Goal: Information Seeking & Learning: Compare options

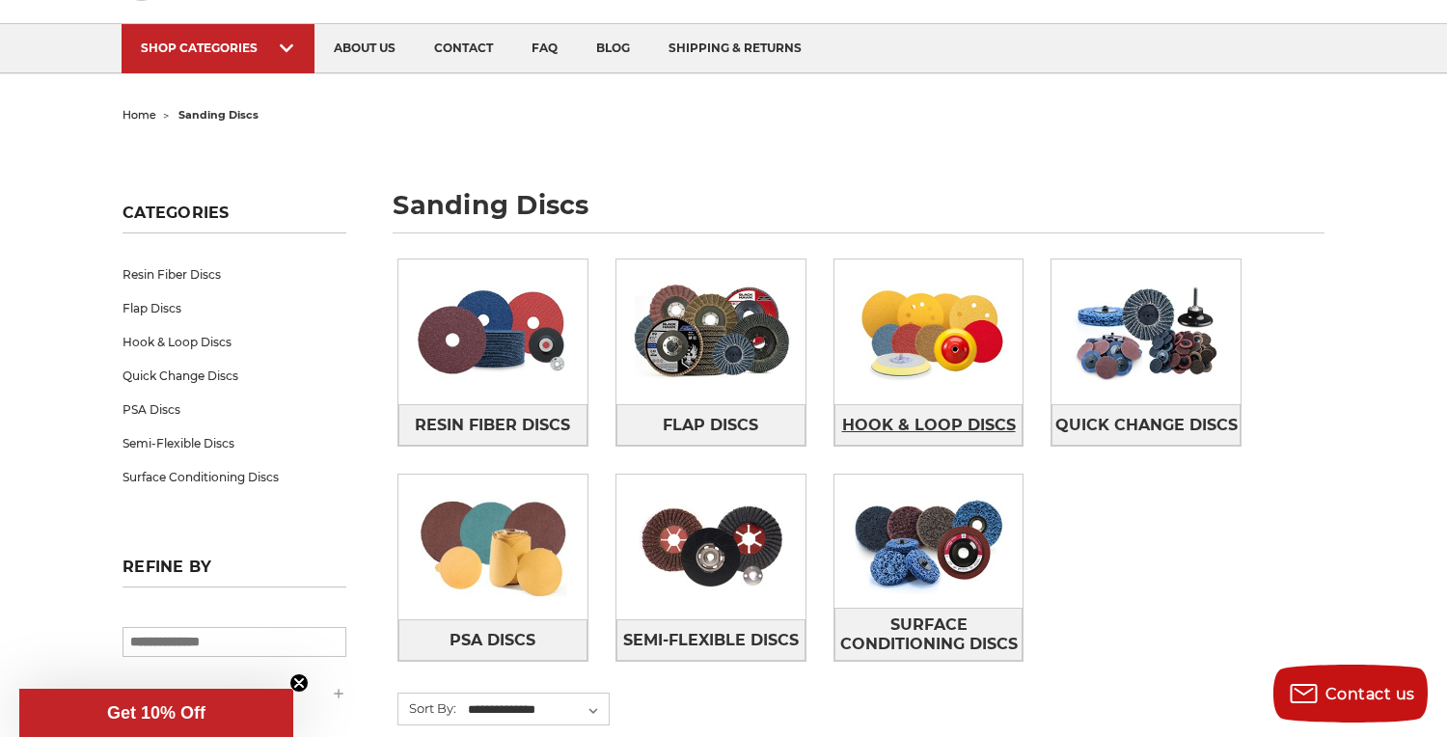
click at [964, 418] on span "Hook & Loop Discs" at bounding box center [929, 425] width 174 height 33
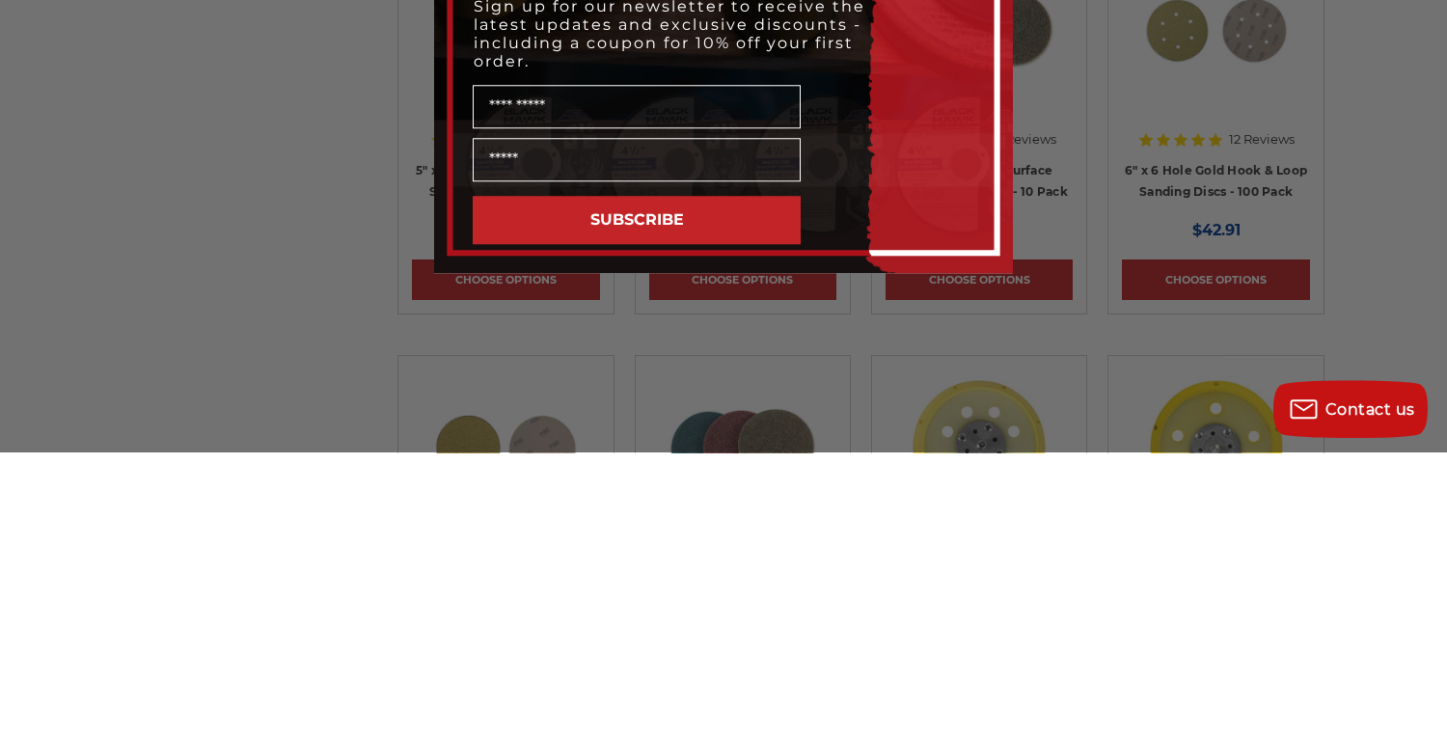
scroll to position [1322, 0]
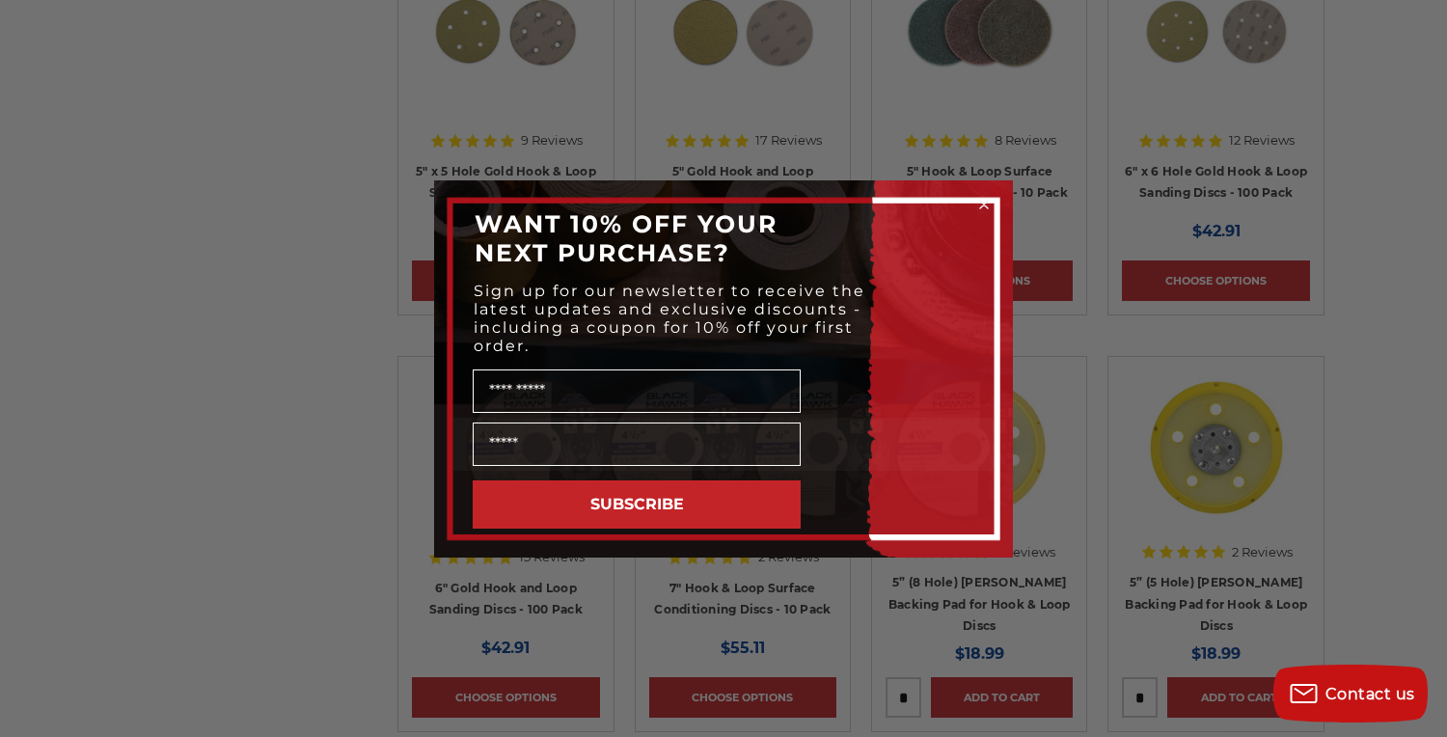
click at [988, 239] on div "WANT 10% OFF YOUR NEXT PURCHASE?" at bounding box center [723, 238] width 540 height 77
click at [980, 240] on div "WANT 10% OFF YOUR NEXT PURCHASE?" at bounding box center [723, 238] width 540 height 77
click at [990, 213] on circle "Close dialog" at bounding box center [984, 204] width 18 height 18
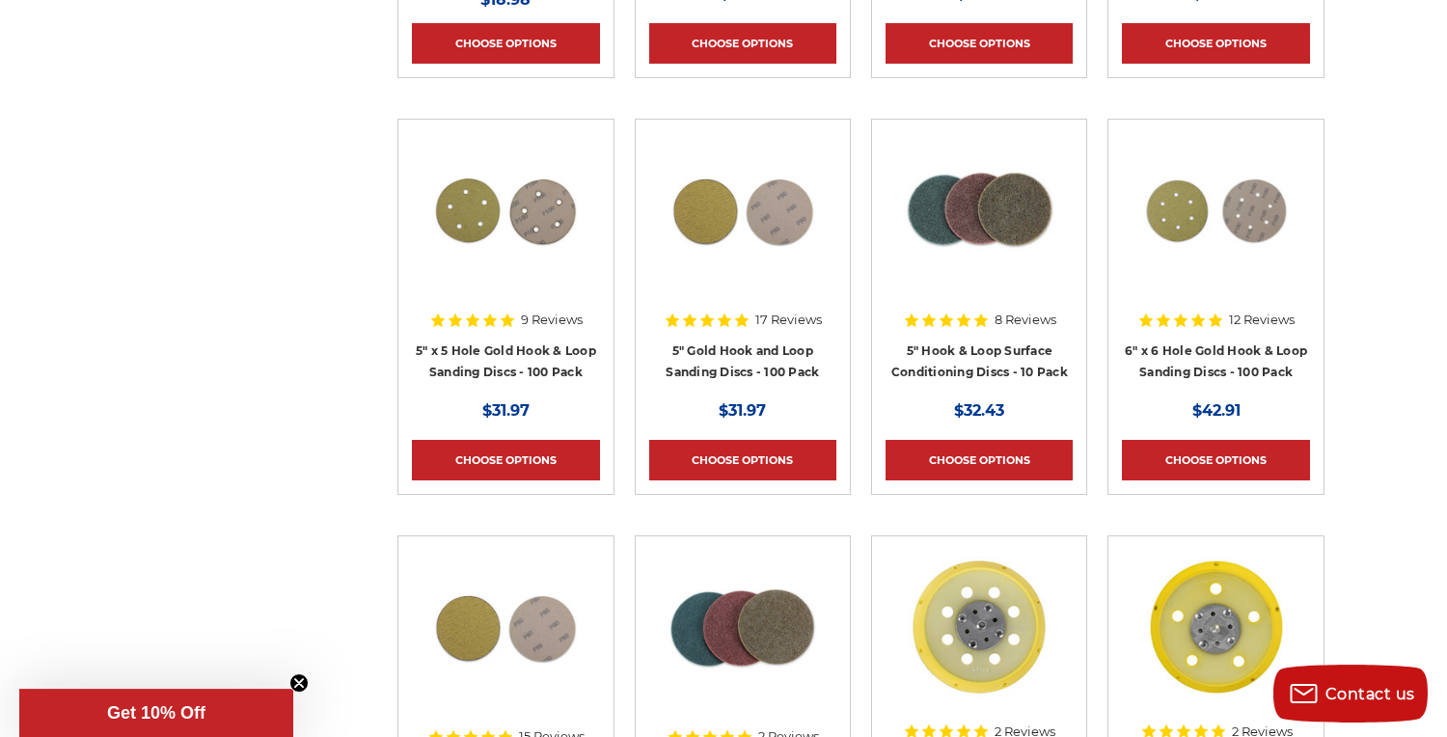
scroll to position [1117, 0]
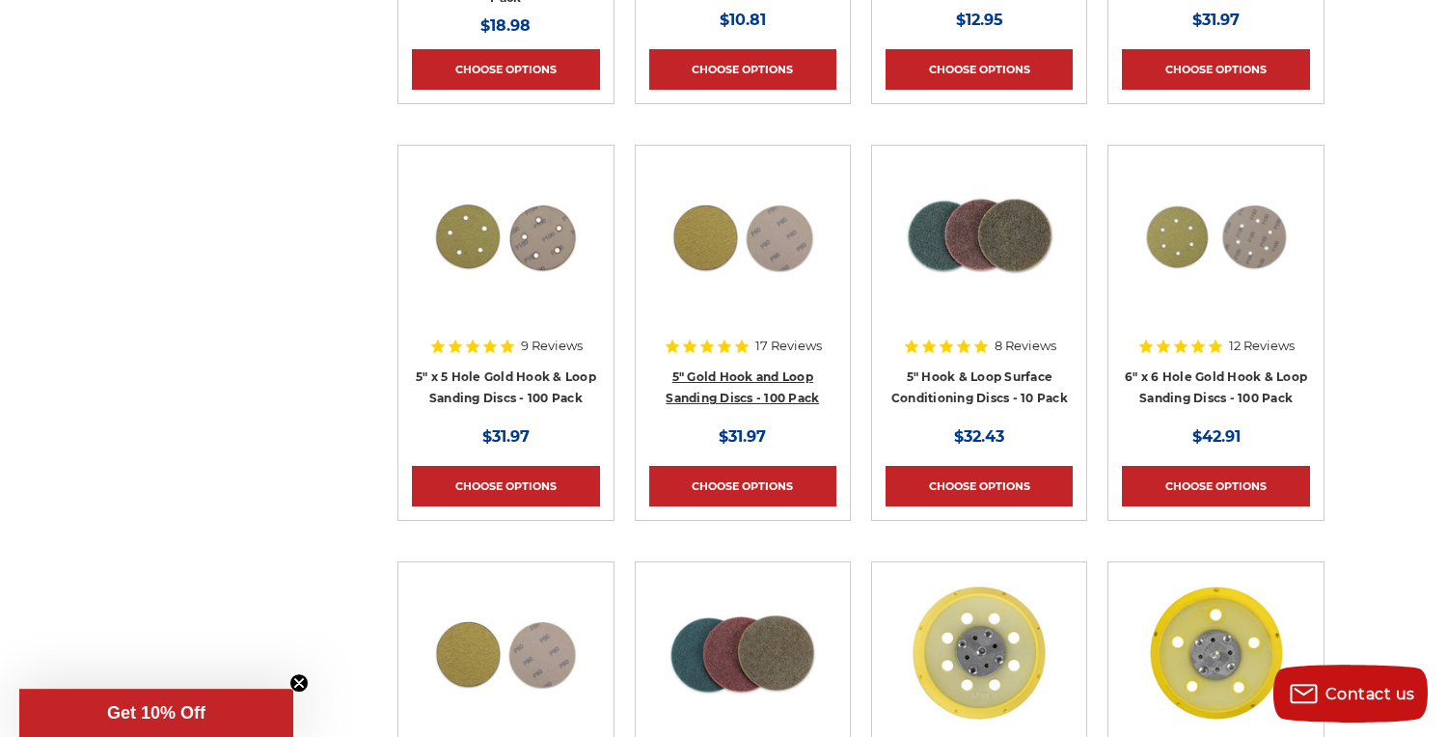
click at [770, 381] on link "5" Gold Hook and Loop Sanding Discs - 100 Pack" at bounding box center [741, 387] width 153 height 37
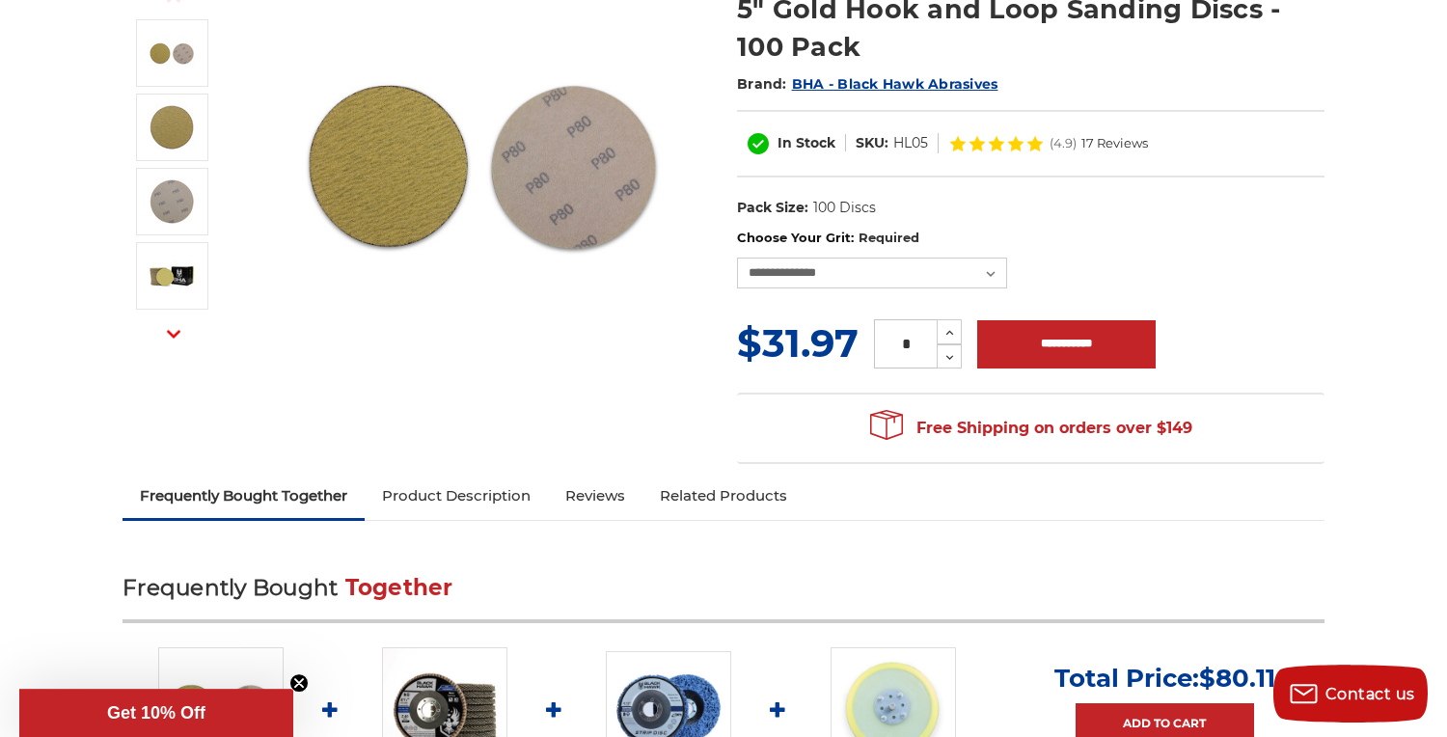
scroll to position [231, 0]
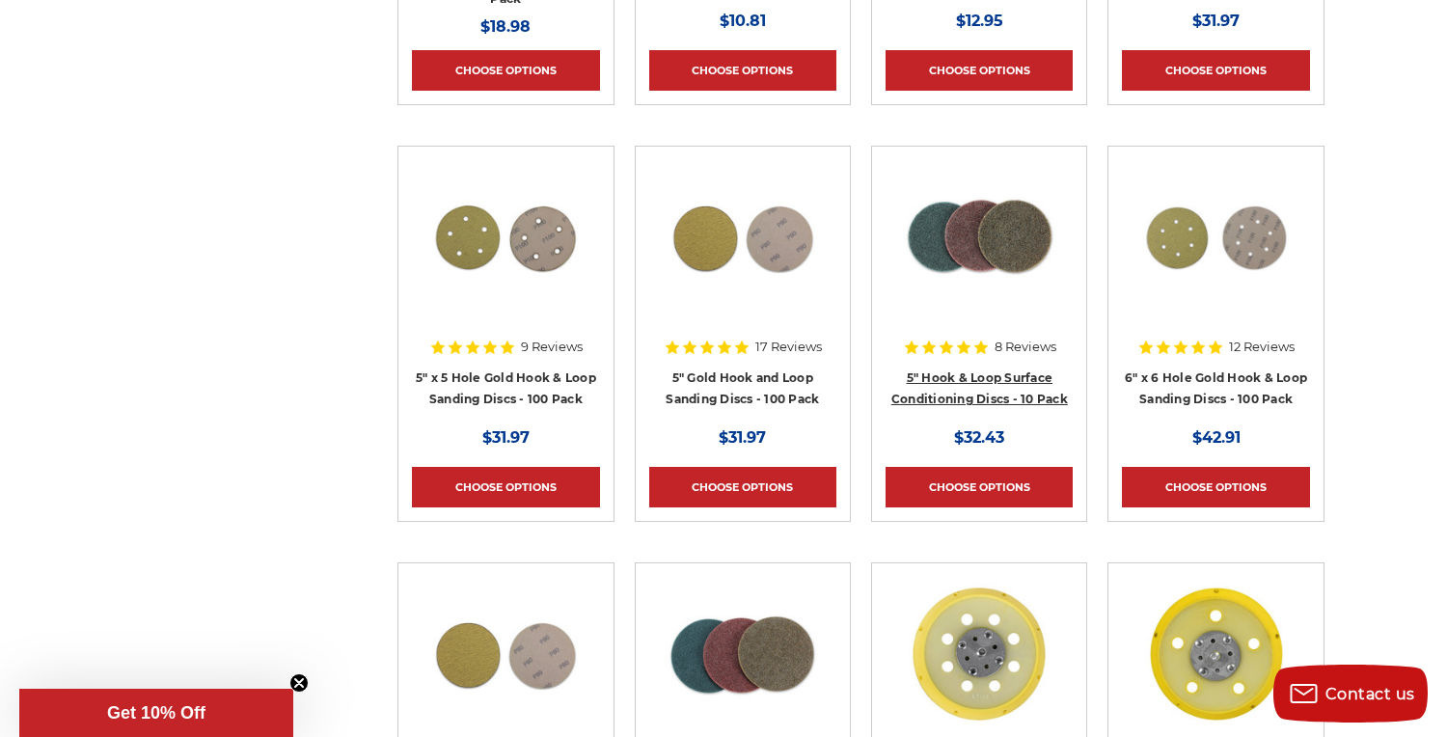
click at [1043, 381] on link "5" Hook & Loop Surface Conditioning Discs - 10 Pack" at bounding box center [979, 388] width 177 height 37
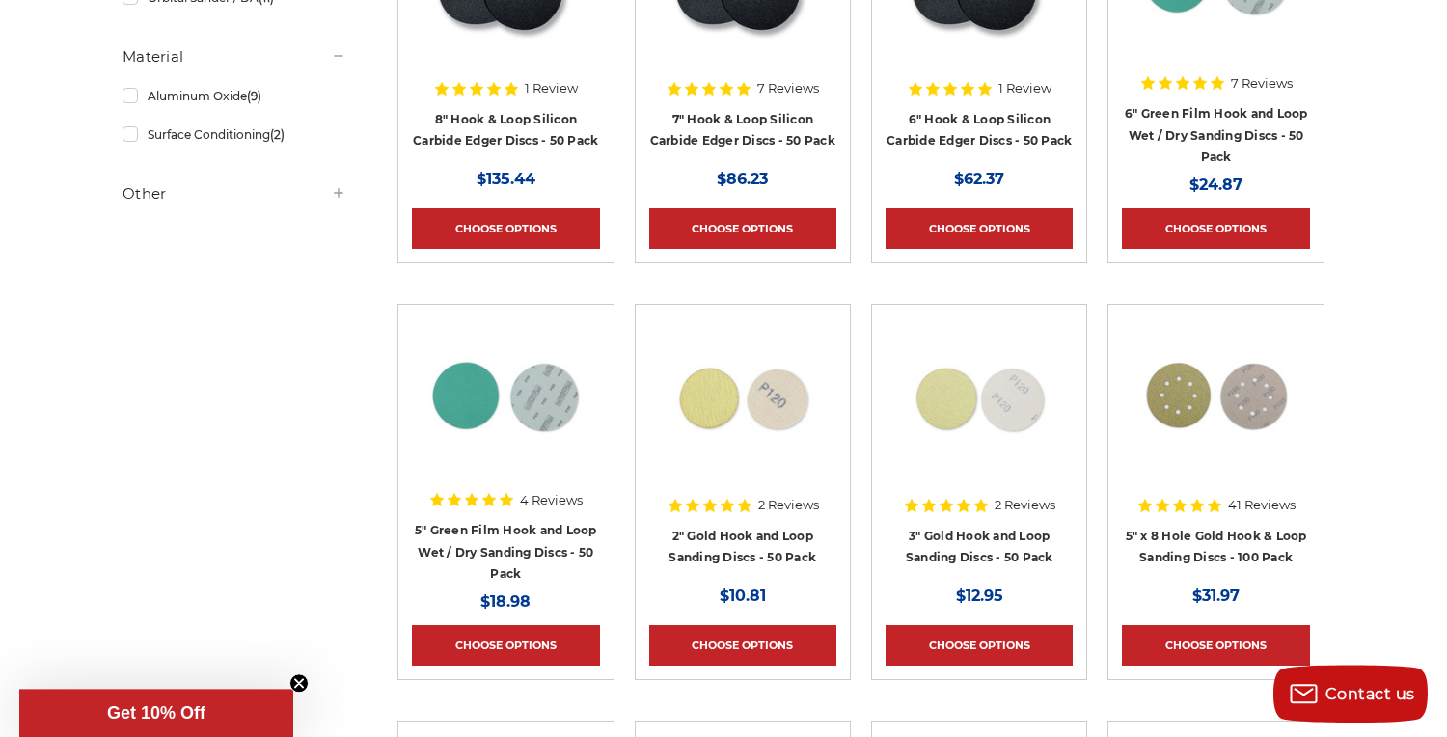
scroll to position [548, 0]
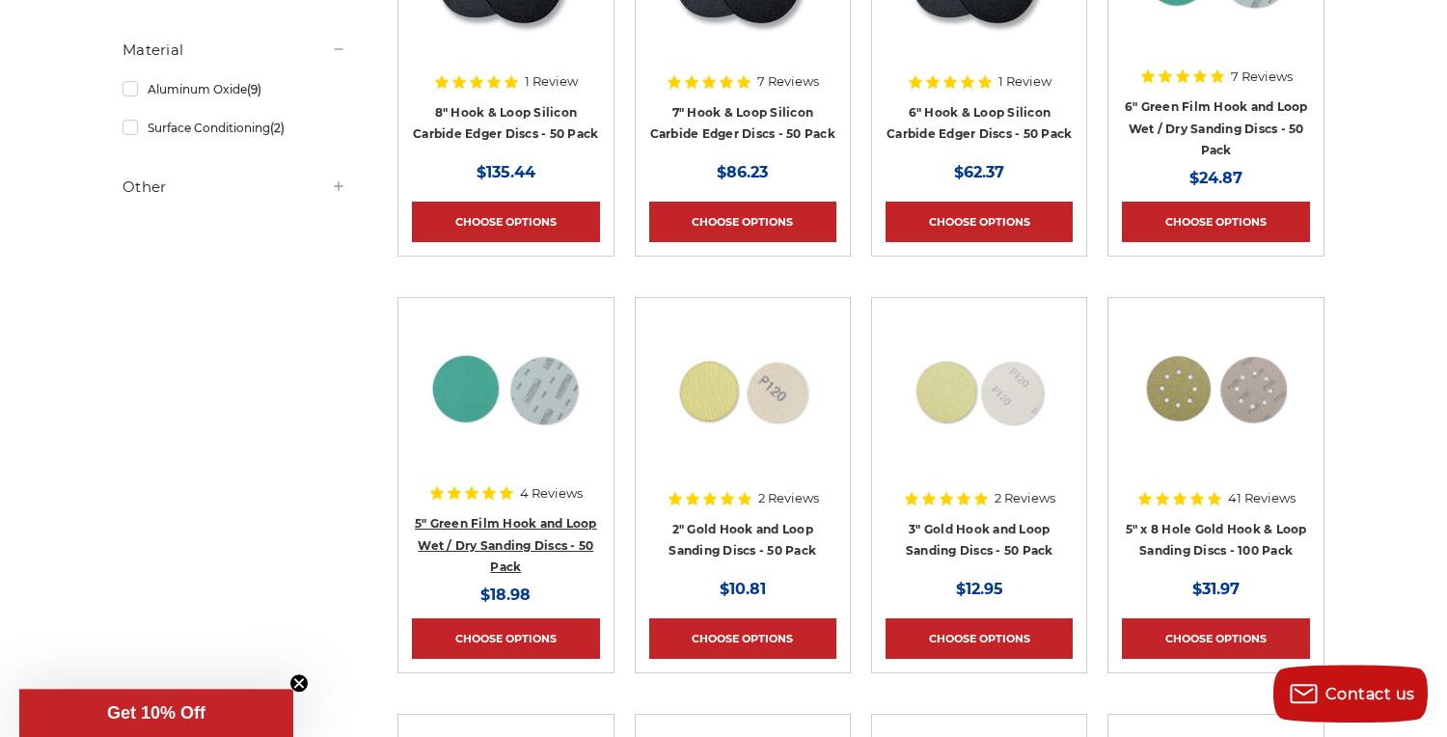
click at [514, 541] on link "5" Green Film Hook and Loop Wet / Dry Sanding Discs - 50 Pack" at bounding box center [506, 545] width 182 height 58
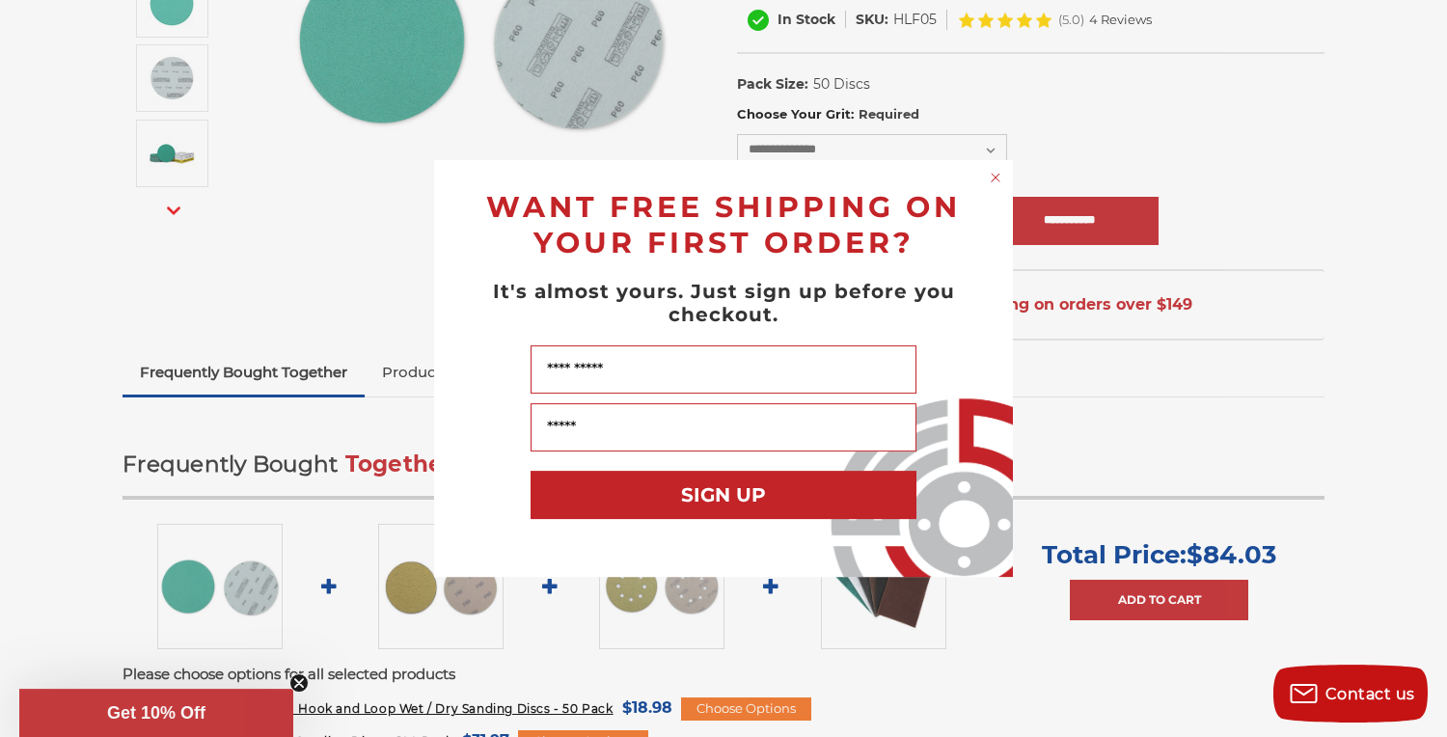
scroll to position [405, 0]
click at [989, 179] on circle "Close dialog" at bounding box center [996, 178] width 18 height 18
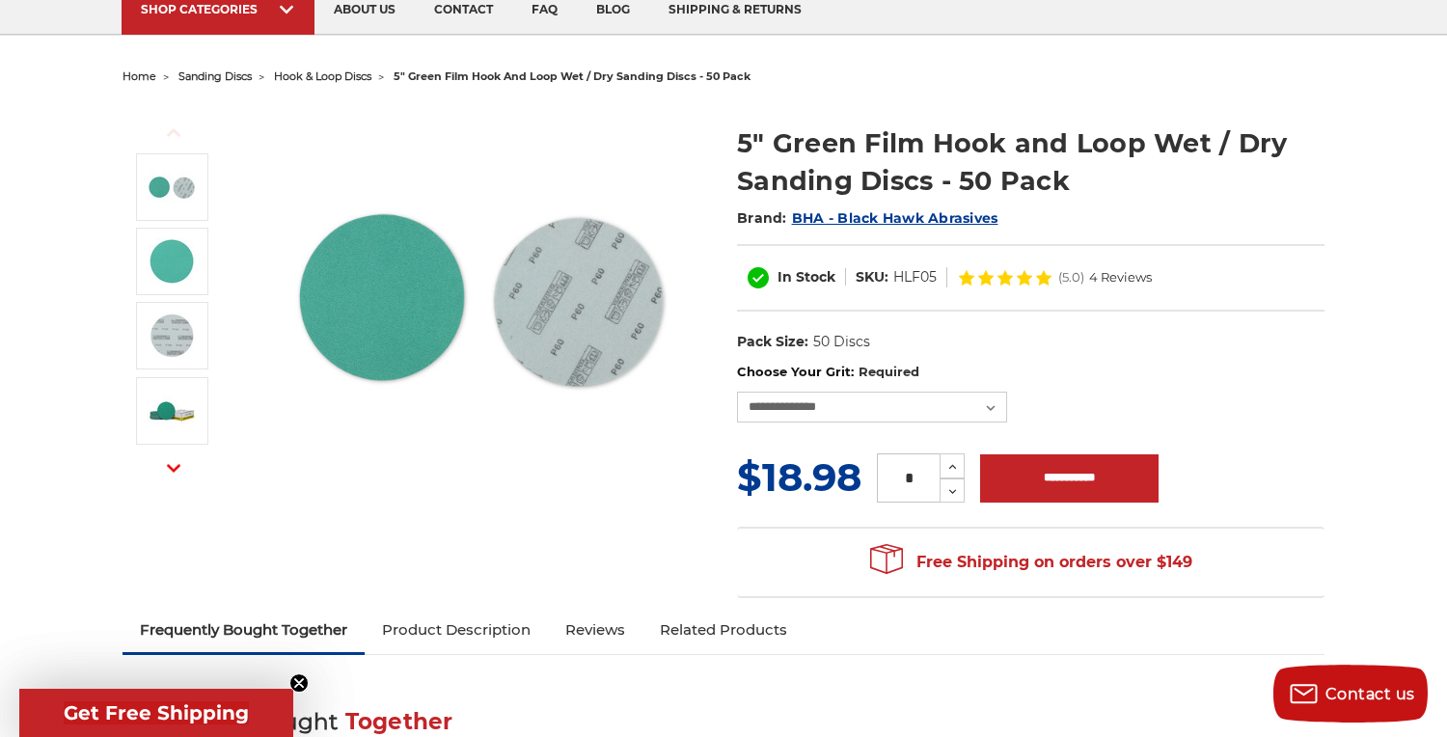
scroll to position [148, 0]
click at [990, 406] on select "**********" at bounding box center [872, 408] width 270 height 31
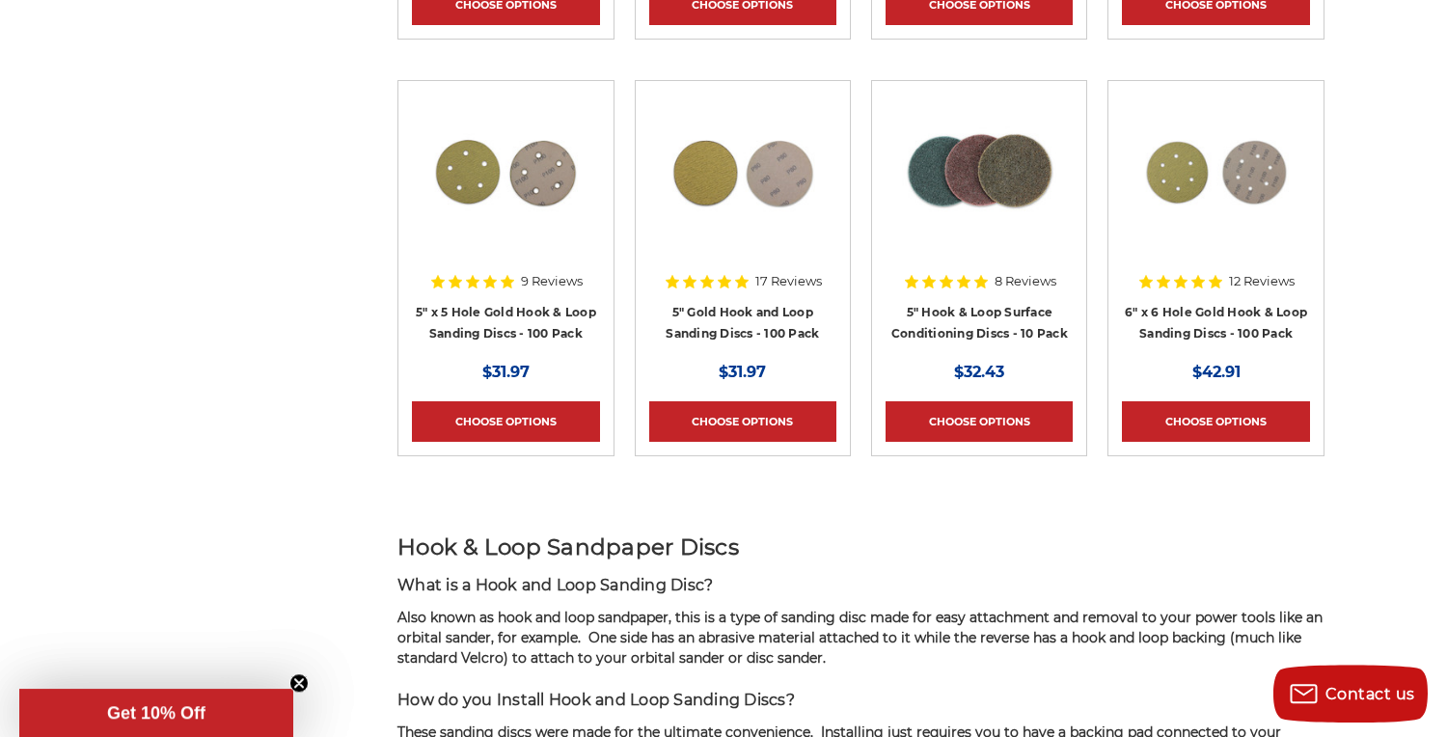
scroll to position [1181, 0]
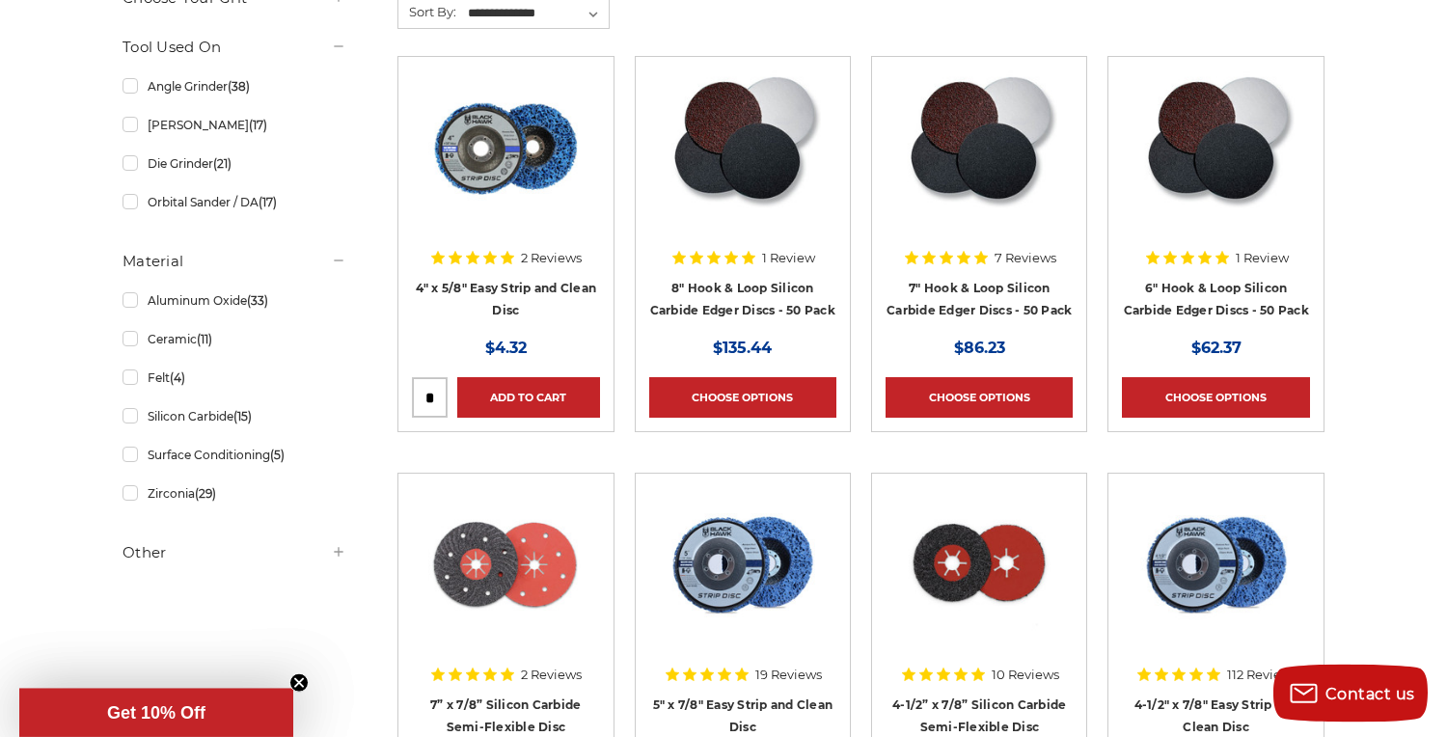
scroll to position [807, 0]
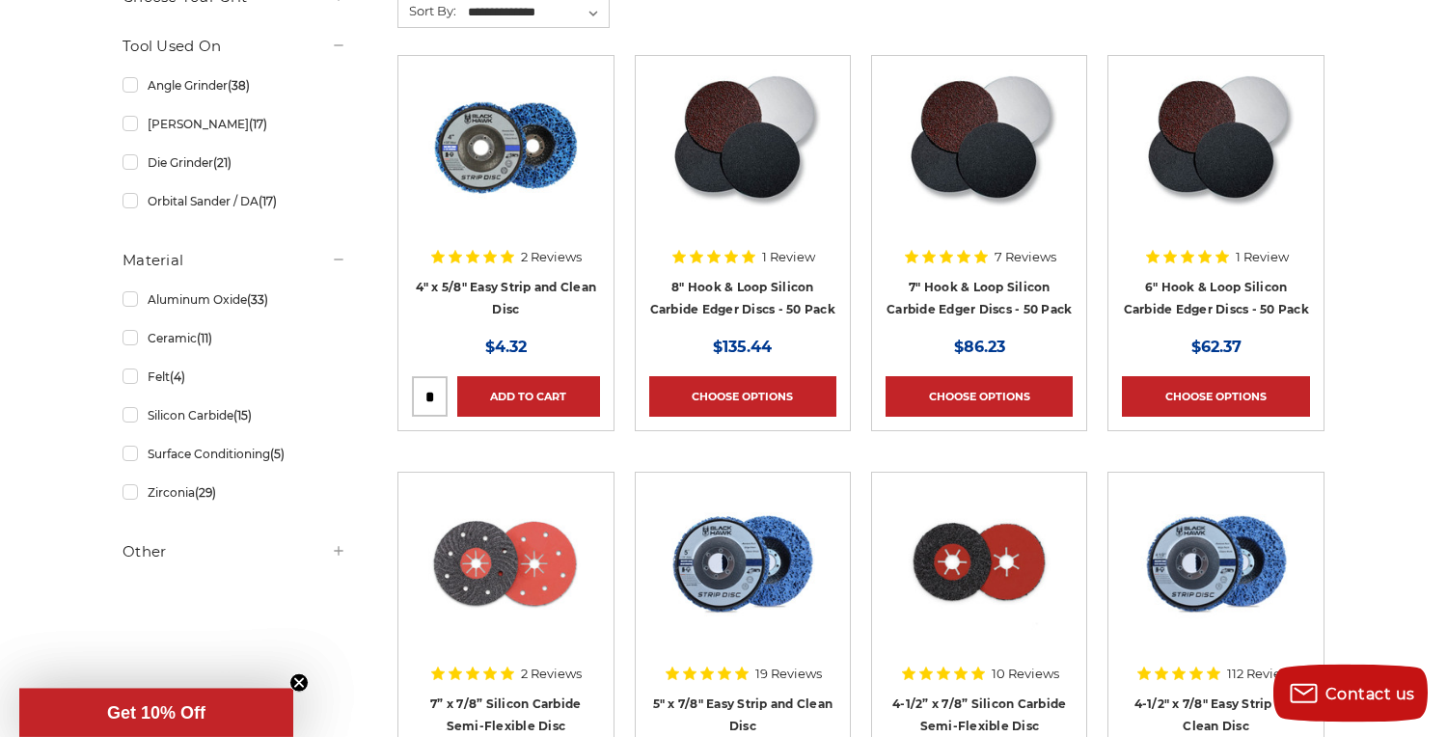
click at [336, 540] on h5 "Other" at bounding box center [234, 551] width 224 height 23
click at [346, 551] on h5 "Other" at bounding box center [234, 551] width 224 height 23
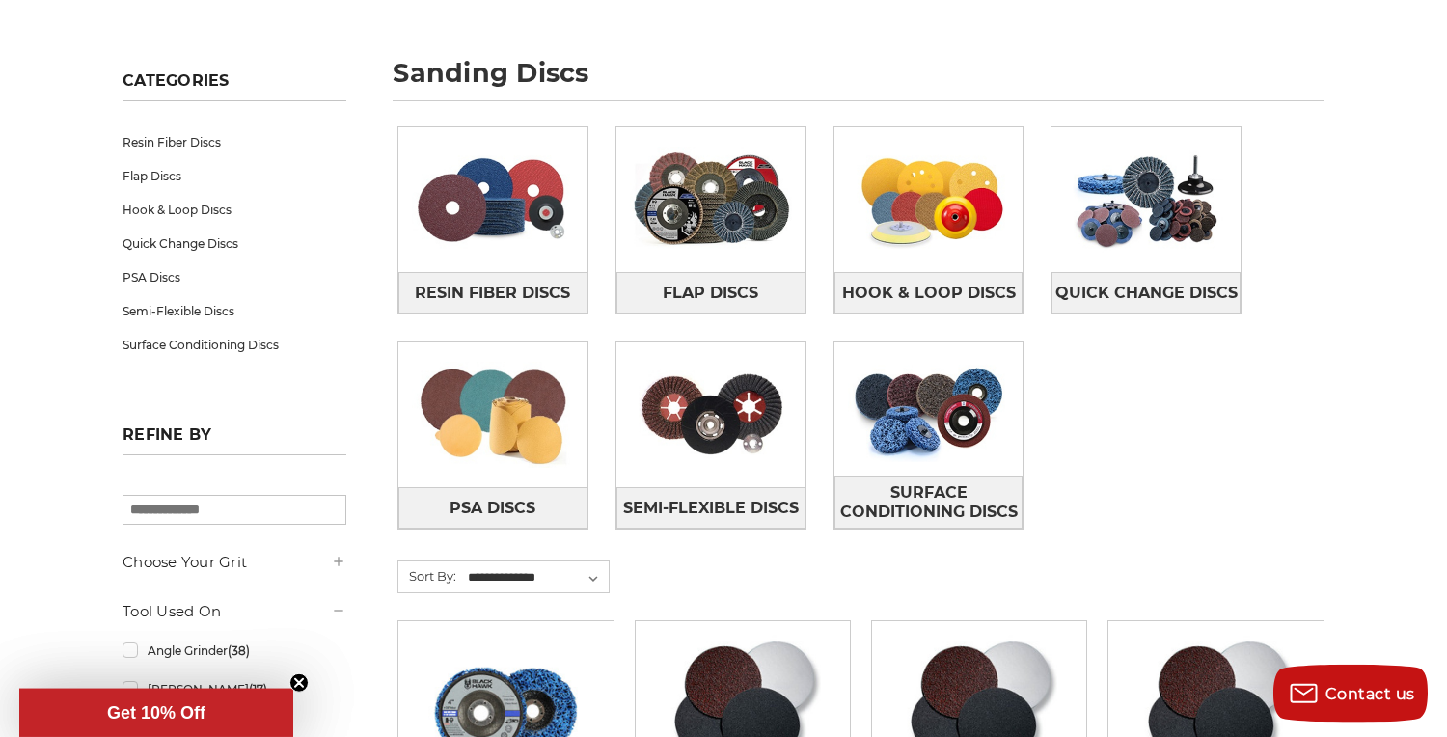
scroll to position [0, 0]
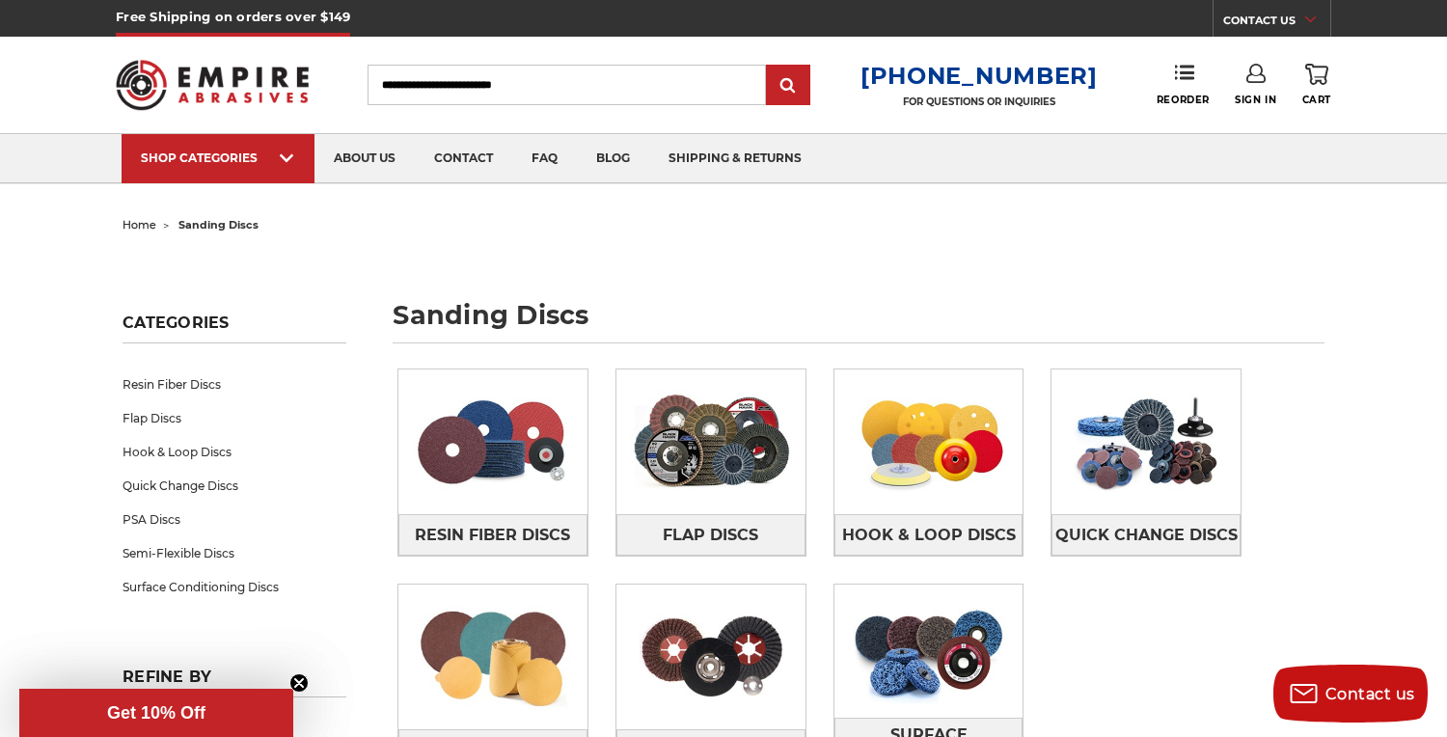
click at [280, 163] on icon at bounding box center [287, 158] width 14 height 21
click at [245, 182] on span "sanding drums" at bounding box center [256, 182] width 200 height 0
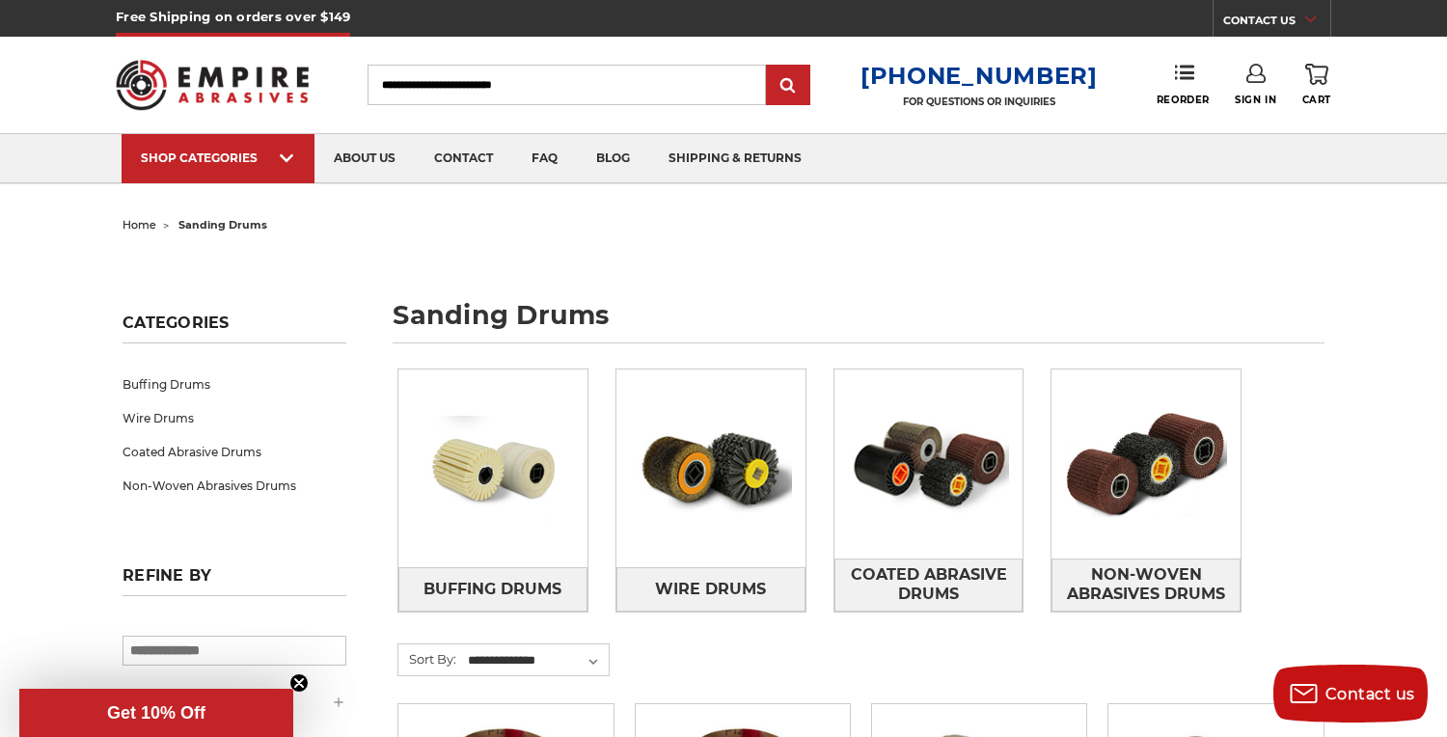
click at [293, 161] on use at bounding box center [287, 158] width 14 height 8
click at [274, 182] on span "buffing & polishing" at bounding box center [256, 182] width 200 height 0
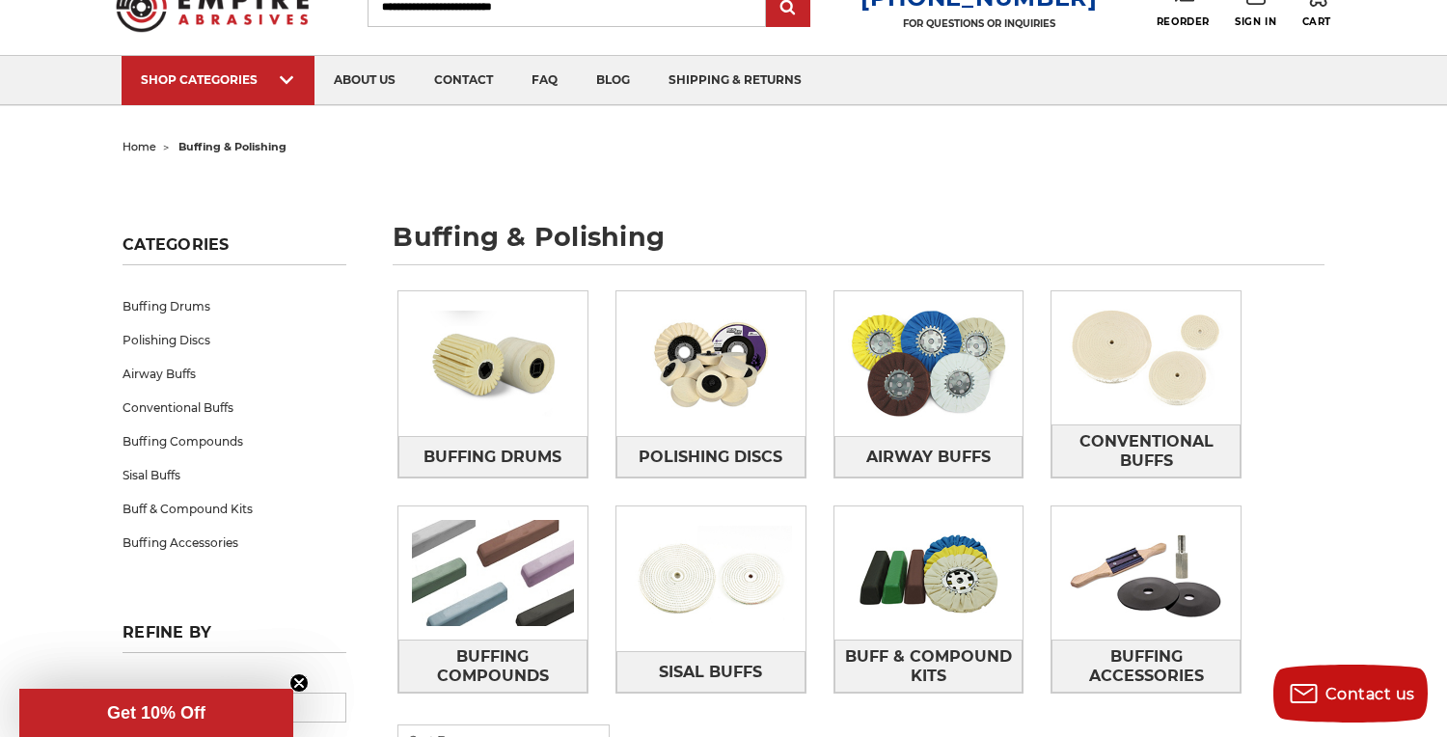
scroll to position [90, 0]
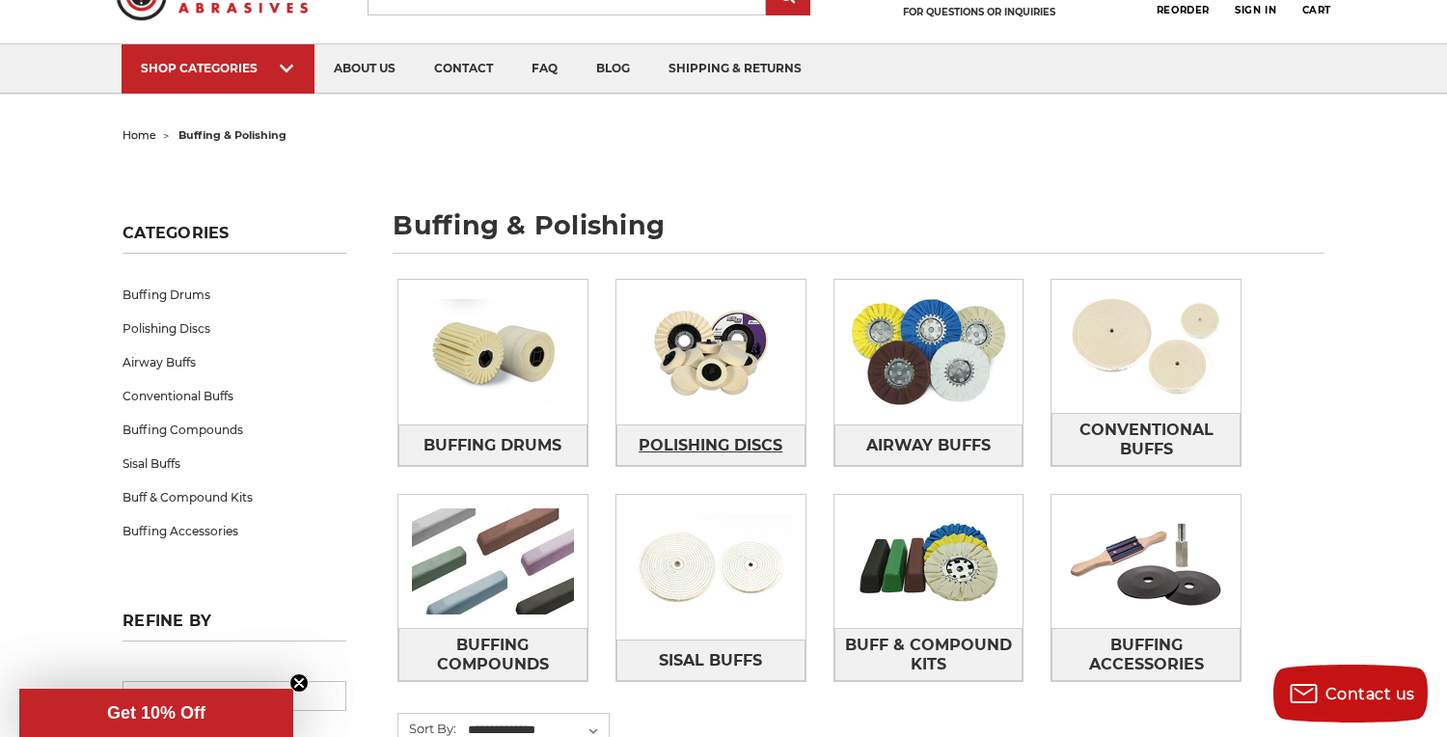
click at [734, 443] on span "Polishing Discs" at bounding box center [710, 445] width 144 height 33
